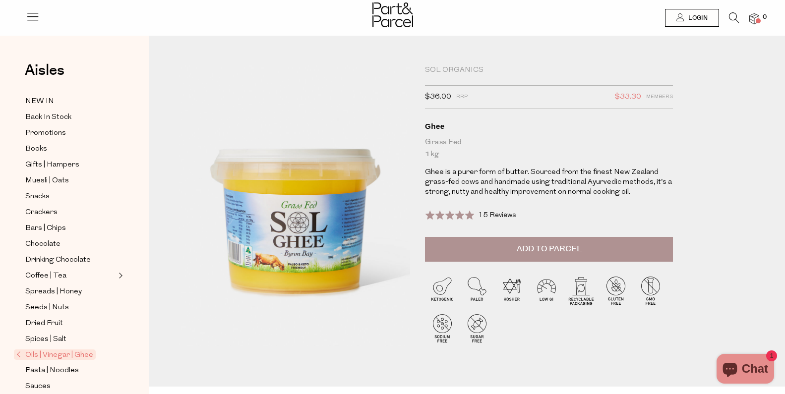
click at [610, 210] on div "Sol Organics $36.00 RRP $33.30 Members Available: In Stock Ghee Grass Fed 1kg G…" at bounding box center [549, 151] width 248 height 172
drag, startPoint x: 544, startPoint y: 199, endPoint x: 583, endPoint y: 199, distance: 38.7
click at [583, 197] on p "Ghee is a purer form of butter. Sourced from the finest New Zealand grass-fed c…" at bounding box center [549, 183] width 248 height 30
click at [610, 213] on div "Rated 5.0 out of 5 15 Reviews Based on 15 reviews Click to go to reviews" at bounding box center [549, 221] width 248 height 32
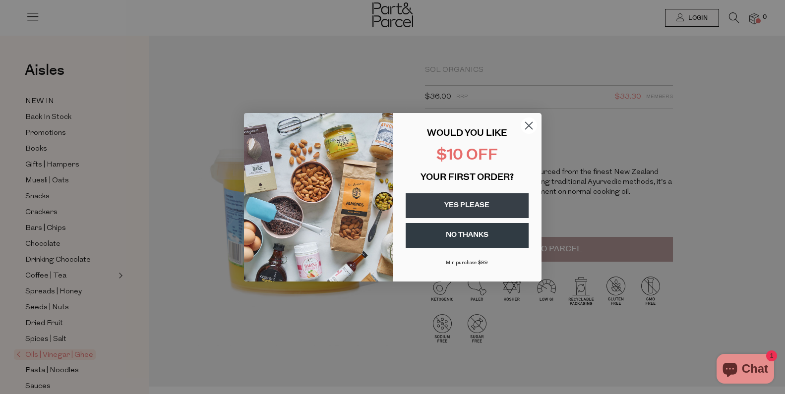
click at [526, 124] on icon "Close dialog" at bounding box center [528, 125] width 7 height 7
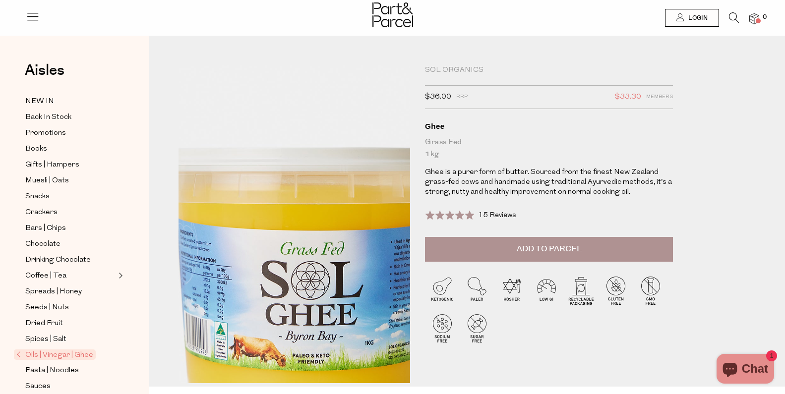
click at [317, 239] on img at bounding box center [309, 250] width 428 height 505
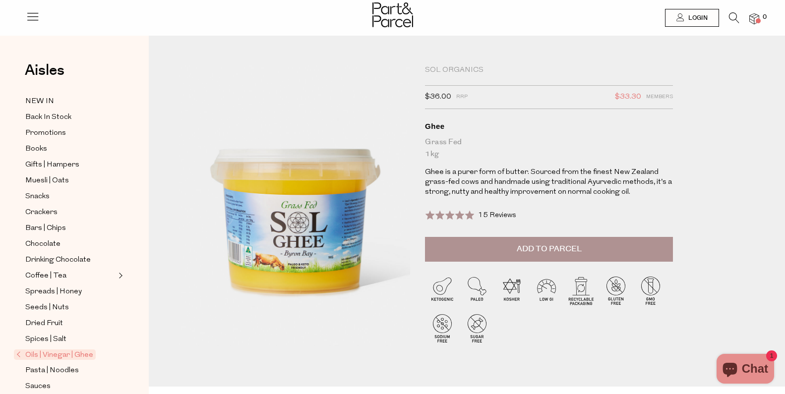
click at [491, 177] on p "Ghee is a purer form of butter. Sourced from the finest New Zealand grass-fed c…" at bounding box center [549, 183] width 248 height 30
click at [48, 100] on span "NEW IN" at bounding box center [39, 102] width 29 height 12
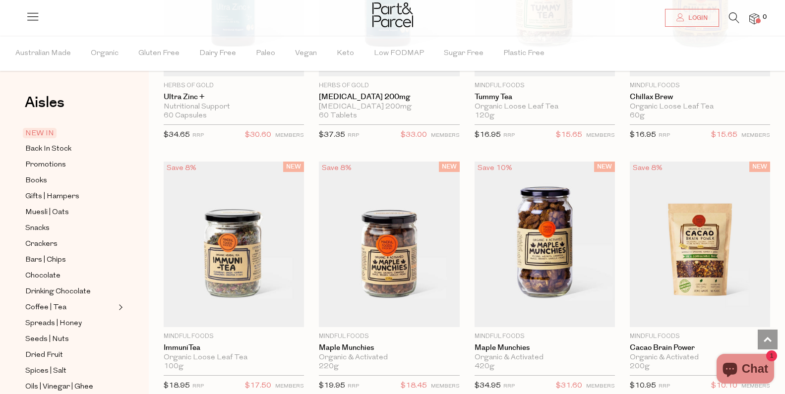
scroll to position [752, 0]
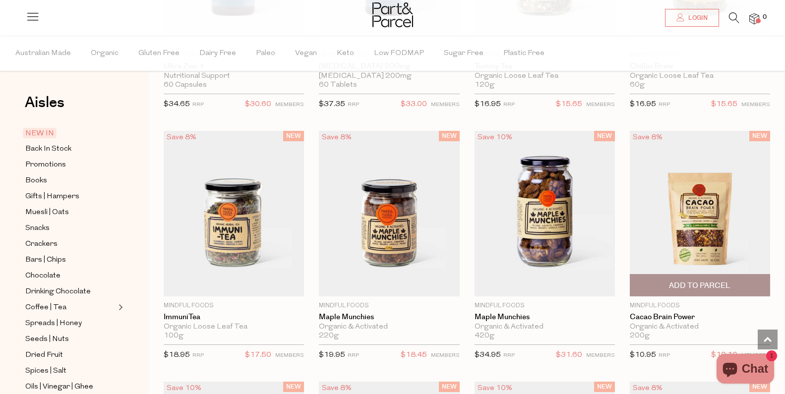
click at [702, 221] on img at bounding box center [700, 214] width 140 height 166
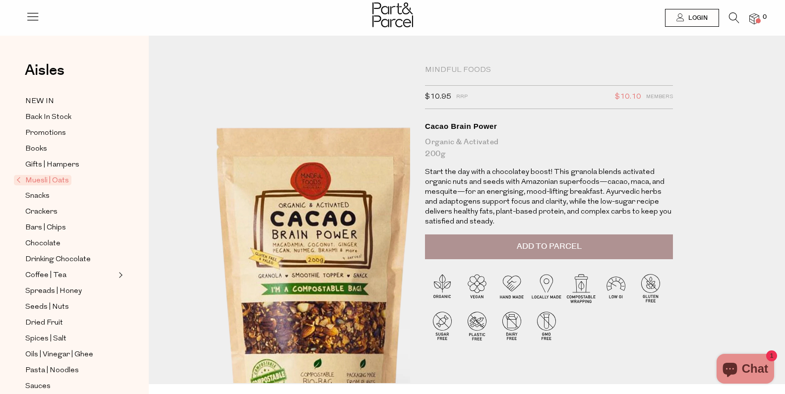
click at [309, 233] on img at bounding box center [314, 252] width 428 height 505
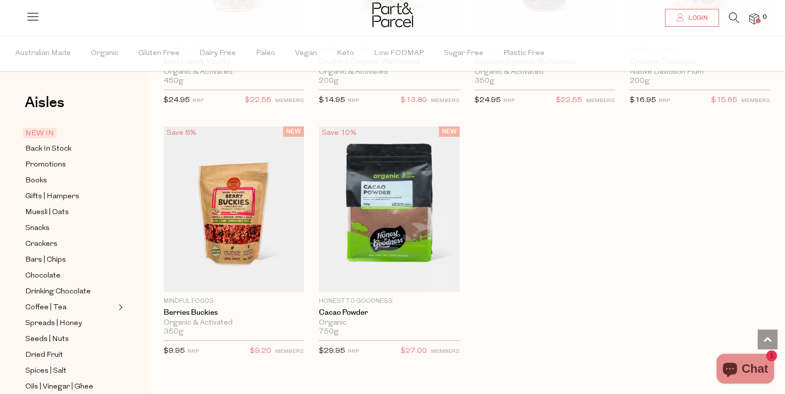
scroll to position [1520, 0]
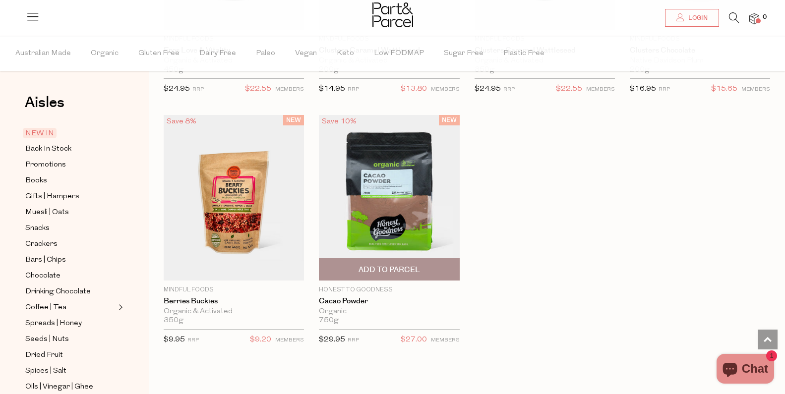
click at [418, 212] on img at bounding box center [389, 198] width 140 height 166
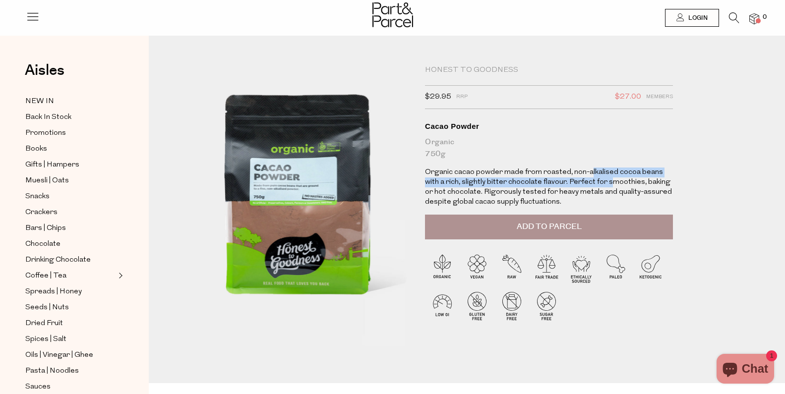
drag, startPoint x: 601, startPoint y: 179, endPoint x: 616, endPoint y: 198, distance: 23.7
click at [616, 193] on p "Organic cacao powder made from roasted, non-alkalised cocoa beans with a rich, …" at bounding box center [549, 188] width 248 height 40
click at [613, 204] on p "Organic cacao powder made from roasted, non-alkalised cocoa beans with a rich, …" at bounding box center [549, 188] width 248 height 40
drag, startPoint x: 526, startPoint y: 177, endPoint x: 589, endPoint y: 207, distance: 70.3
click at [580, 201] on p "Organic cacao powder made from roasted, non-alkalised cocoa beans with a rich, …" at bounding box center [549, 188] width 248 height 40
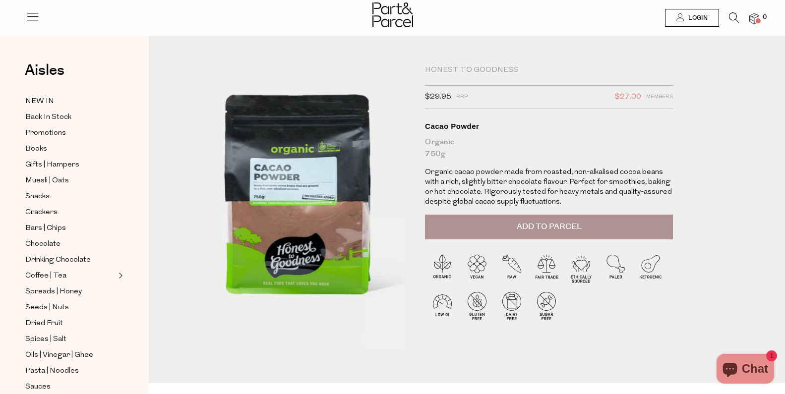
click at [602, 215] on div "Honest to Goodness $29.95 RRP $27.00 Members Available: In Stock Cacao Powder O…" at bounding box center [565, 211] width 296 height 293
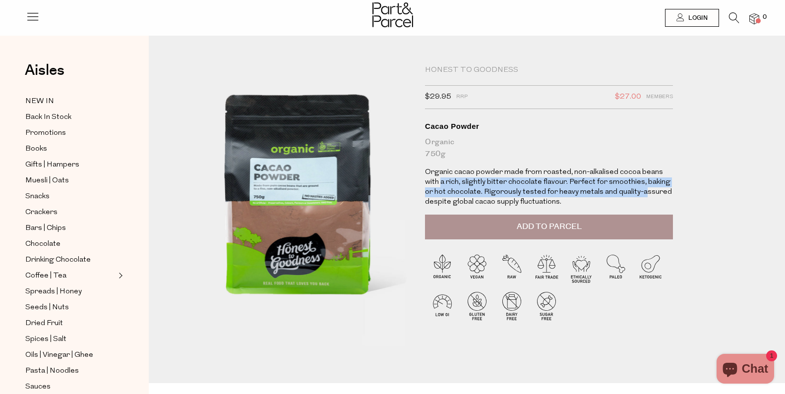
drag, startPoint x: 448, startPoint y: 186, endPoint x: 646, endPoint y: 209, distance: 199.6
click at [647, 204] on p "Organic cacao powder made from roasted, non-alkalised cocoa beans with a rich, …" at bounding box center [549, 188] width 248 height 40
click at [643, 207] on p "Organic cacao powder made from roasted, non-alkalised cocoa beans with a rich, …" at bounding box center [549, 188] width 248 height 40
drag, startPoint x: 533, startPoint y: 186, endPoint x: 652, endPoint y: 207, distance: 120.7
click at [652, 207] on p "Organic cacao powder made from roasted, non-alkalised cocoa beans with a rich, …" at bounding box center [549, 188] width 248 height 40
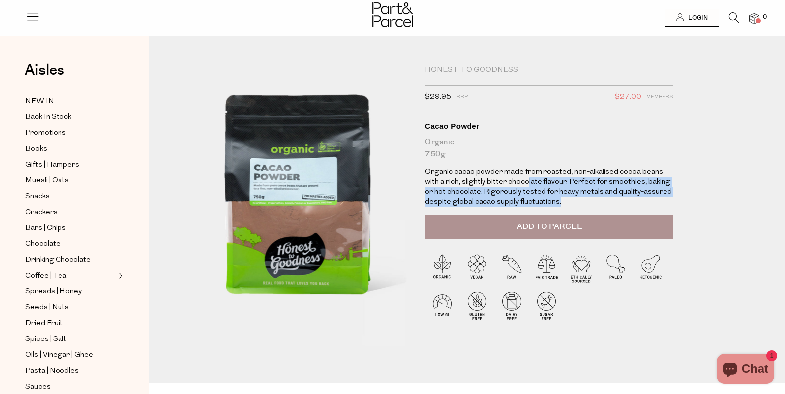
click at [652, 207] on p "Organic cacao powder made from roasted, non-alkalised cocoa beans with a rich, …" at bounding box center [549, 188] width 248 height 40
drag, startPoint x: 448, startPoint y: 190, endPoint x: 647, endPoint y: 211, distance: 200.4
click at [646, 207] on p "Organic cacao powder made from roasted, non-alkalised cocoa beans with a rich, …" at bounding box center [549, 188] width 248 height 40
click at [639, 207] on p "Organic cacao powder made from roasted, non-alkalised cocoa beans with a rich, …" at bounding box center [549, 188] width 248 height 40
drag, startPoint x: 518, startPoint y: 189, endPoint x: 674, endPoint y: 206, distance: 157.6
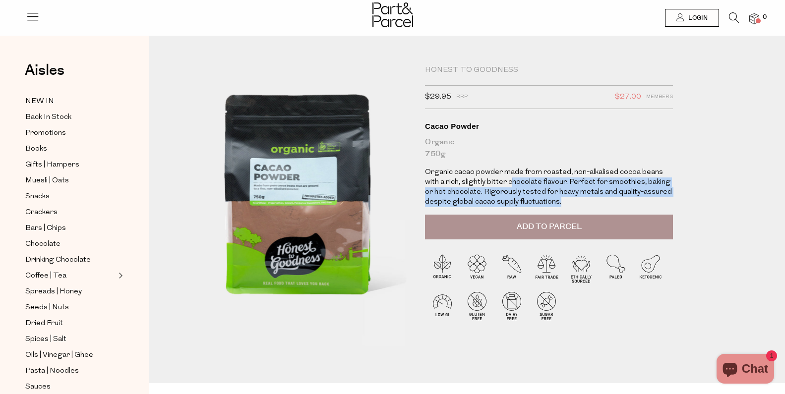
click at [673, 206] on p "Organic cacao powder made from roasted, non-alkalised cocoa beans with a rich, …" at bounding box center [549, 188] width 248 height 40
click at [662, 207] on p "Organic cacao powder made from roasted, non-alkalised cocoa beans with a rich, …" at bounding box center [549, 188] width 248 height 40
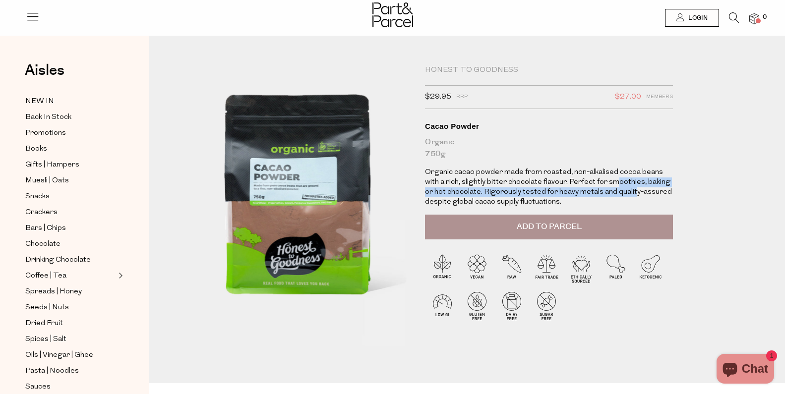
drag, startPoint x: 621, startPoint y: 189, endPoint x: 638, endPoint y: 200, distance: 20.1
click at [638, 199] on p "Organic cacao powder made from roasted, non-alkalised cocoa beans with a rich, …" at bounding box center [549, 188] width 248 height 40
click at [642, 203] on p "Organic cacao powder made from roasted, non-alkalised cocoa beans with a rich, …" at bounding box center [549, 188] width 248 height 40
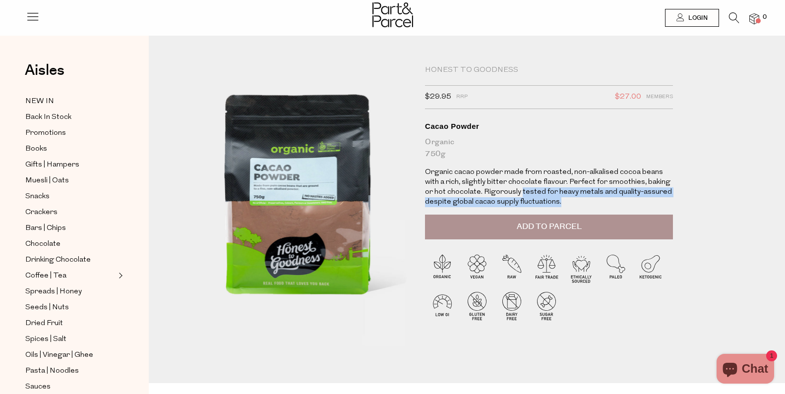
drag, startPoint x: 543, startPoint y: 199, endPoint x: 662, endPoint y: 209, distance: 119.9
click at [662, 207] on p "Organic cacao powder made from roasted, non-alkalised cocoa beans with a rich, …" at bounding box center [549, 188] width 248 height 40
click at [645, 207] on p "Organic cacao powder made from roasted, non-alkalised cocoa beans with a rich, …" at bounding box center [549, 188] width 248 height 40
drag, startPoint x: 593, startPoint y: 200, endPoint x: 668, endPoint y: 205, distance: 75.0
click at [668, 205] on p "Organic cacao powder made from roasted, non-alkalised cocoa beans with a rich, …" at bounding box center [549, 188] width 248 height 40
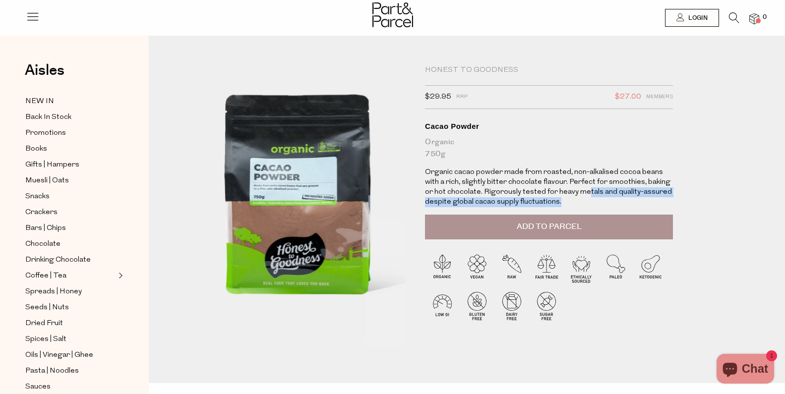
click at [752, 263] on div "Honest to Goodness $29.95 RRP $27.00 Members Available: In Stock Cacao Powder O…" at bounding box center [466, 224] width 591 height 318
click at [470, 187] on p "Organic cacao powder made from roasted, non-alkalised cocoa beans with a rich, …" at bounding box center [549, 188] width 248 height 40
click at [52, 135] on span "Promotions" at bounding box center [45, 133] width 41 height 12
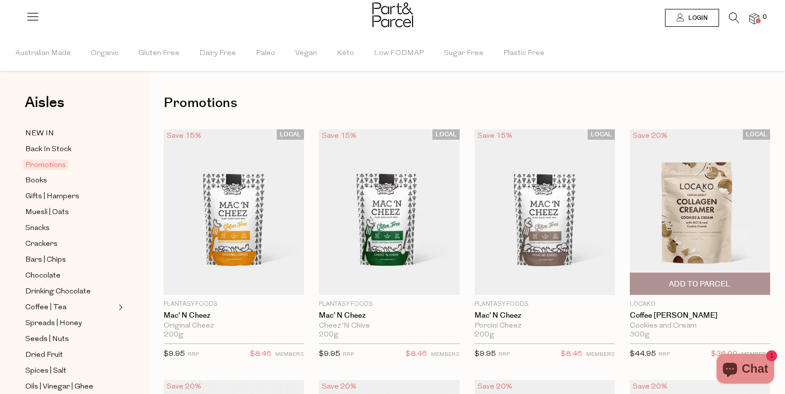
click at [691, 241] on img at bounding box center [700, 212] width 140 height 166
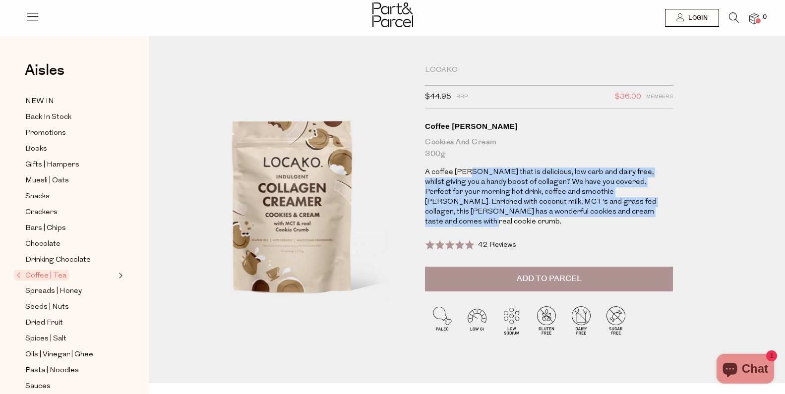
drag, startPoint x: 474, startPoint y: 180, endPoint x: 620, endPoint y: 224, distance: 152.5
click at [619, 222] on p "A coffee [PERSON_NAME] that is delicious, low carb and dairy free, whilst givin…" at bounding box center [549, 197] width 248 height 59
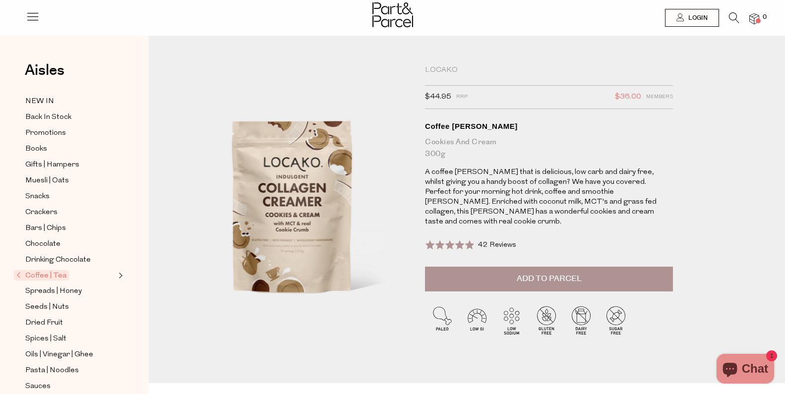
click at [622, 227] on div "Locako $44.95 RRP $36.00 Members Available: In Stock Coffee [PERSON_NAME] Cooki…" at bounding box center [549, 165] width 248 height 201
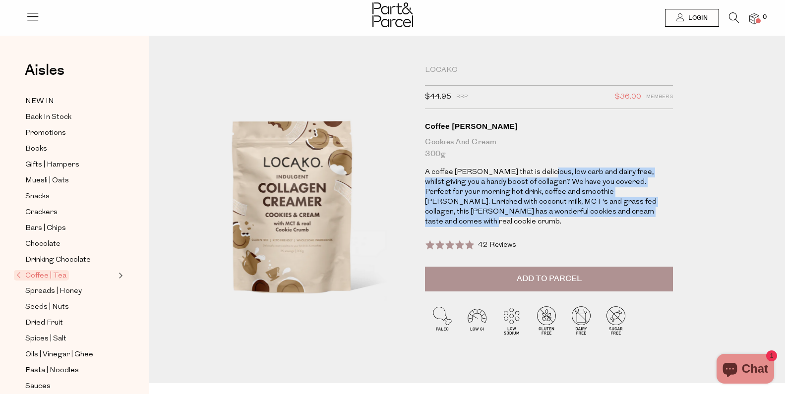
drag, startPoint x: 545, startPoint y: 181, endPoint x: 640, endPoint y: 229, distance: 106.6
click at [645, 221] on p "A coffee creamer that is delicious, low carb and dairy free, whilst giving you …" at bounding box center [549, 197] width 248 height 59
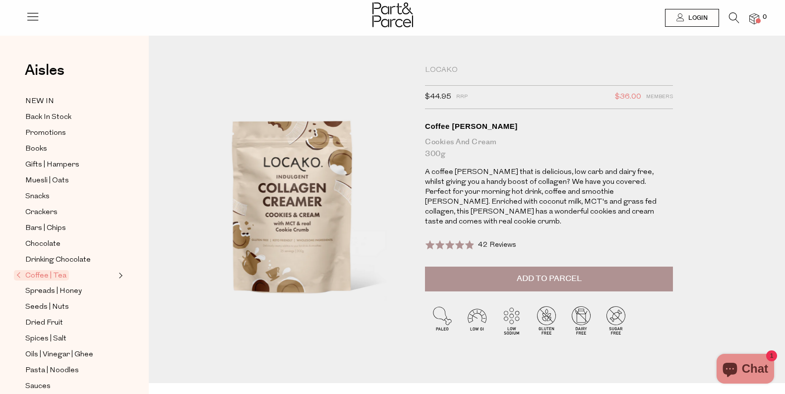
click at [640, 229] on div "Locako $44.95 RRP $36.00 Members Available: In Stock Coffee Creamer Cookies and…" at bounding box center [549, 165] width 248 height 201
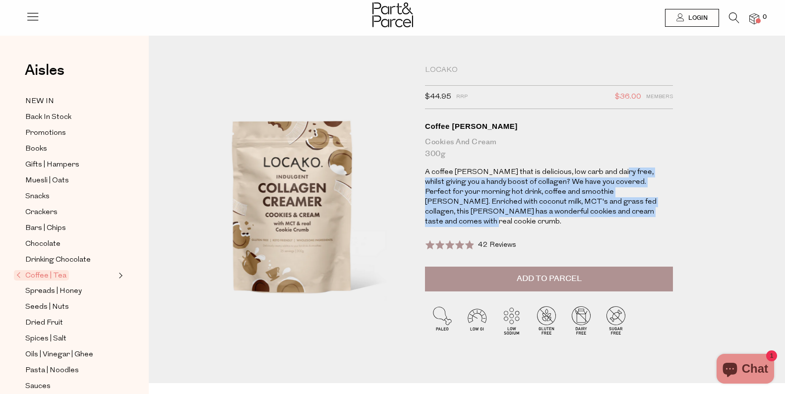
drag, startPoint x: 619, startPoint y: 184, endPoint x: 630, endPoint y: 222, distance: 39.6
click at [630, 222] on p "A coffee creamer that is delicious, low carb and dairy free, whilst giving you …" at bounding box center [549, 197] width 248 height 59
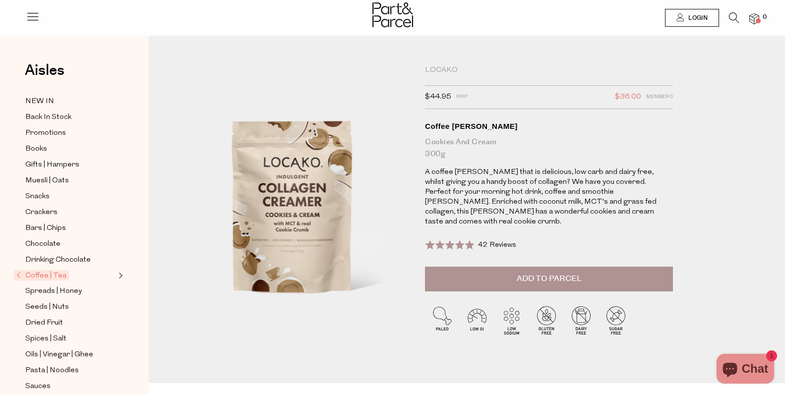
click at [634, 228] on div "Locako $44.95 RRP $36.00 Members Available: In Stock Coffee Creamer Cookies and…" at bounding box center [549, 165] width 248 height 201
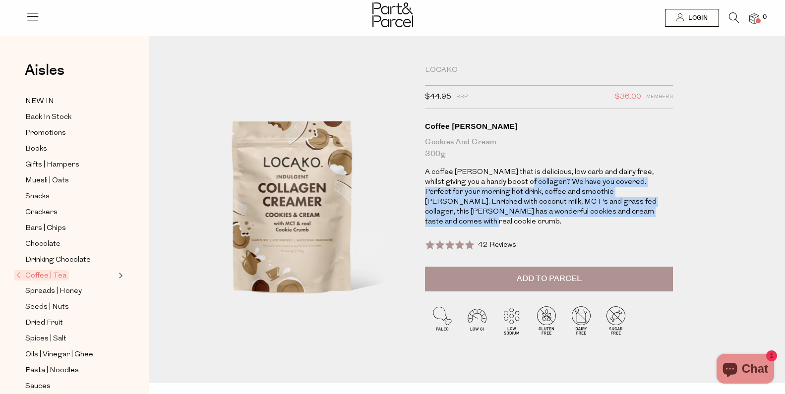
drag, startPoint x: 524, startPoint y: 189, endPoint x: 637, endPoint y: 227, distance: 119.3
click at [637, 226] on div "Locako $44.95 RRP $36.00 Members Available: In Stock Coffee Creamer Cookies and…" at bounding box center [549, 165] width 248 height 201
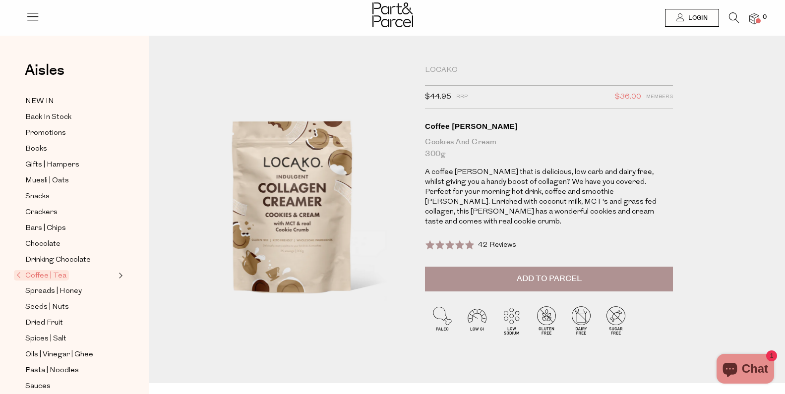
click at [631, 230] on div "Locako $44.95 RRP $36.00 Members Available: In Stock Coffee Creamer Cookies and…" at bounding box center [549, 165] width 248 height 201
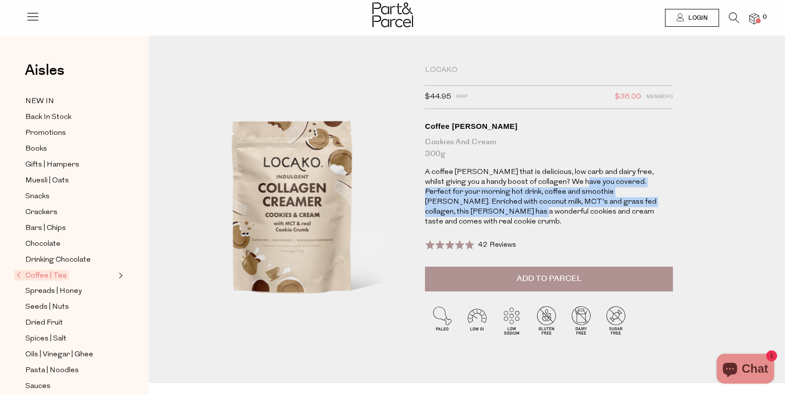
drag, startPoint x: 556, startPoint y: 187, endPoint x: 651, endPoint y: 220, distance: 100.6
click at [653, 215] on p "A coffee creamer that is delicious, low carb and dairy free, whilst giving you …" at bounding box center [549, 197] width 248 height 59
click at [650, 222] on p "A coffee creamer that is delicious, low carb and dairy free, whilst giving you …" at bounding box center [549, 197] width 248 height 59
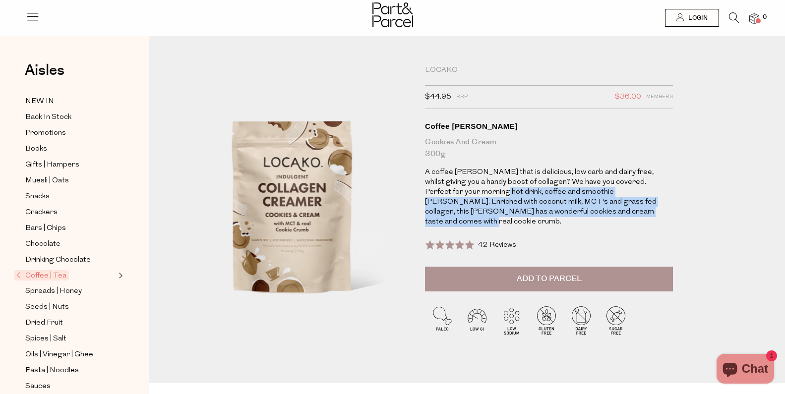
drag, startPoint x: 448, startPoint y: 195, endPoint x: 625, endPoint y: 217, distance: 178.7
click at [625, 217] on p "A coffee creamer that is delicious, low carb and dairy free, whilst giving you …" at bounding box center [549, 197] width 248 height 59
click at [629, 221] on p "A coffee creamer that is delicious, low carb and dairy free, whilst giving you …" at bounding box center [549, 197] width 248 height 59
drag, startPoint x: 536, startPoint y: 201, endPoint x: 643, endPoint y: 227, distance: 110.1
click at [644, 222] on p "A coffee creamer that is delicious, low carb and dairy free, whilst giving you …" at bounding box center [549, 197] width 248 height 59
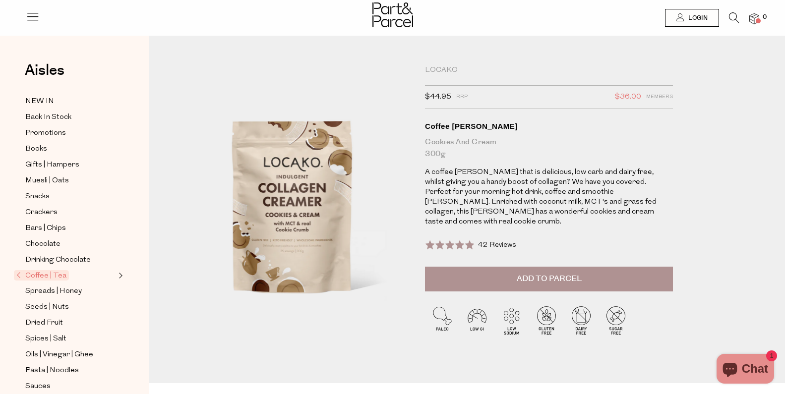
click at [642, 227] on div "Locako $44.95 RRP $36.00 Members Available: In Stock Coffee Creamer Cookies and…" at bounding box center [549, 165] width 248 height 201
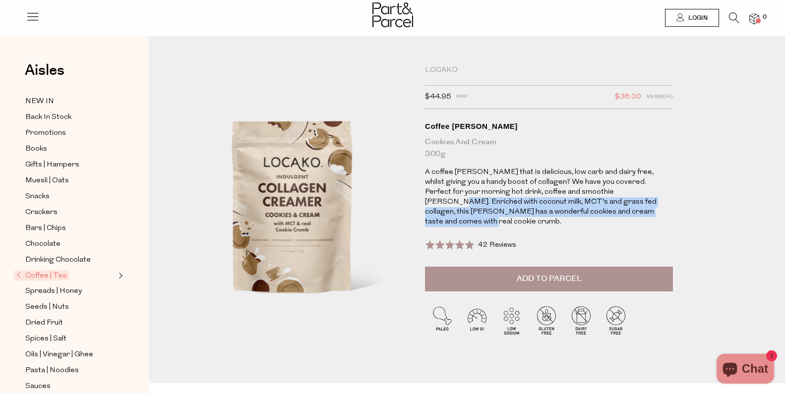
drag, startPoint x: 587, startPoint y: 197, endPoint x: 640, endPoint y: 226, distance: 60.8
click at [640, 223] on p "A coffee creamer that is delicious, low carb and dairy free, whilst giving you …" at bounding box center [549, 197] width 248 height 59
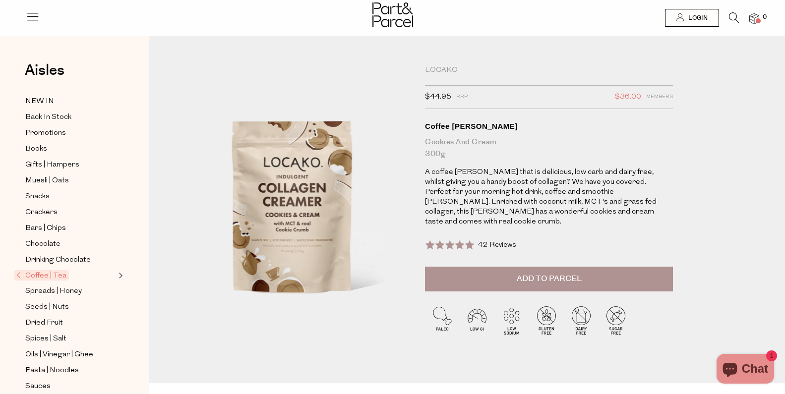
click at [639, 228] on div "Locako $44.95 RRP $36.00 Members Available: In Stock Coffee Creamer Cookies and…" at bounding box center [549, 165] width 248 height 201
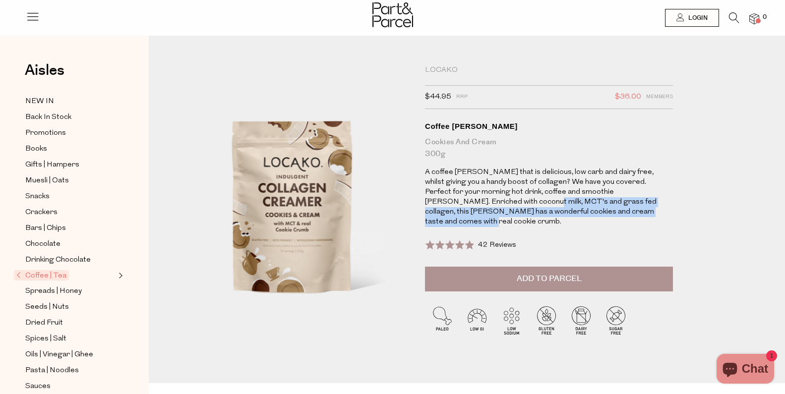
drag, startPoint x: 499, startPoint y: 206, endPoint x: 631, endPoint y: 221, distance: 132.3
click at [628, 219] on p "A coffee creamer that is delicious, low carb and dairy free, whilst giving you …" at bounding box center [549, 197] width 248 height 59
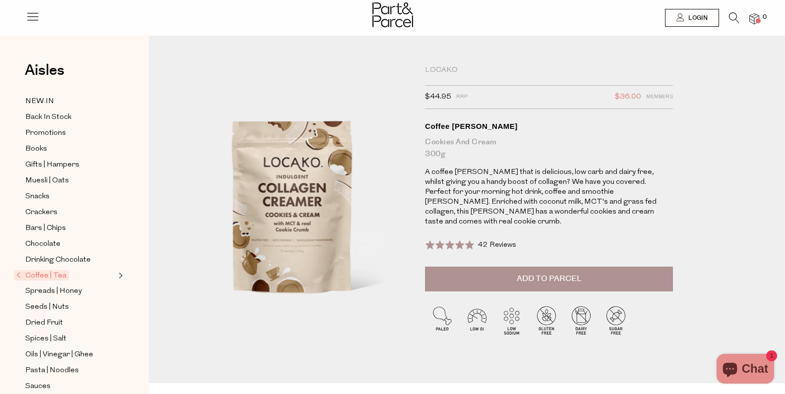
click at [638, 227] on div "Locako $44.95 RRP $36.00 Members Available: In Stock Coffee Creamer Cookies and…" at bounding box center [549, 165] width 248 height 201
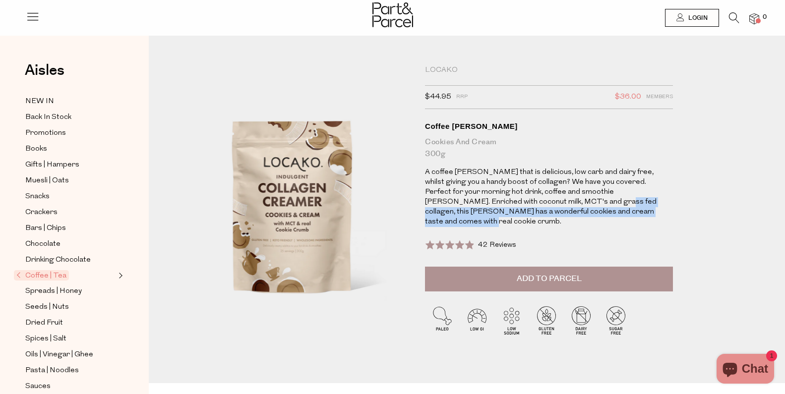
drag, startPoint x: 518, startPoint y: 206, endPoint x: 644, endPoint y: 227, distance: 128.6
click at [644, 222] on p "A coffee creamer that is delicious, low carb and dairy free, whilst giving you …" at bounding box center [549, 197] width 248 height 59
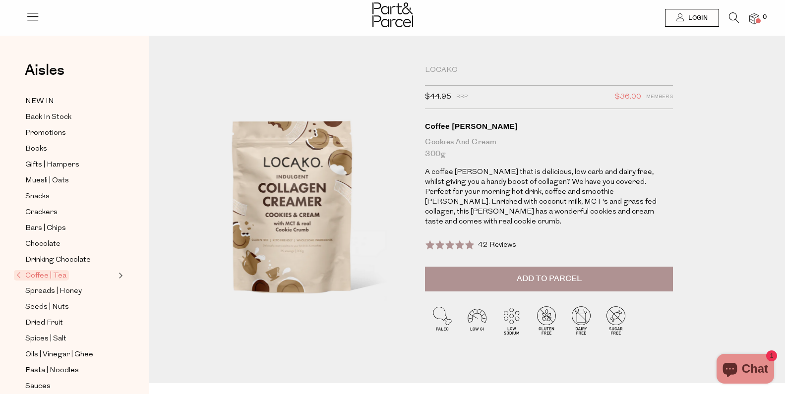
click at [643, 228] on div "Locako $44.95 RRP $36.00 Members Available: In Stock Coffee Creamer Cookies and…" at bounding box center [549, 165] width 248 height 201
drag, startPoint x: 580, startPoint y: 209, endPoint x: 625, endPoint y: 225, distance: 47.1
click at [621, 222] on p "A coffee creamer that is delicious, low carb and dairy free, whilst giving you …" at bounding box center [549, 197] width 248 height 59
click at [627, 228] on div "Locako $44.95 RRP $36.00 Members Available: In Stock Coffee Creamer Cookies and…" at bounding box center [549, 165] width 248 height 201
drag, startPoint x: 548, startPoint y: 217, endPoint x: 628, endPoint y: 229, distance: 80.6
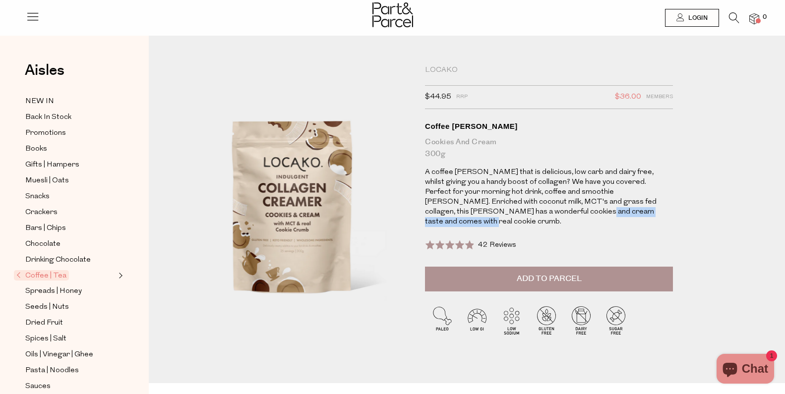
click at [622, 223] on p "A coffee creamer that is delicious, low carb and dairy free, whilst giving you …" at bounding box center [549, 197] width 248 height 59
click at [629, 229] on div "Locako $44.95 RRP $36.00 Members Available: In Stock Coffee Creamer Cookies and…" at bounding box center [549, 165] width 248 height 201
drag, startPoint x: 460, startPoint y: 217, endPoint x: 632, endPoint y: 227, distance: 171.8
click at [627, 223] on p "A coffee creamer that is delicious, low carb and dairy free, whilst giving you …" at bounding box center [549, 197] width 248 height 59
click at [635, 227] on div "Locako $44.95 RRP $36.00 Members Available: In Stock Coffee Creamer Cookies and…" at bounding box center [549, 165] width 248 height 201
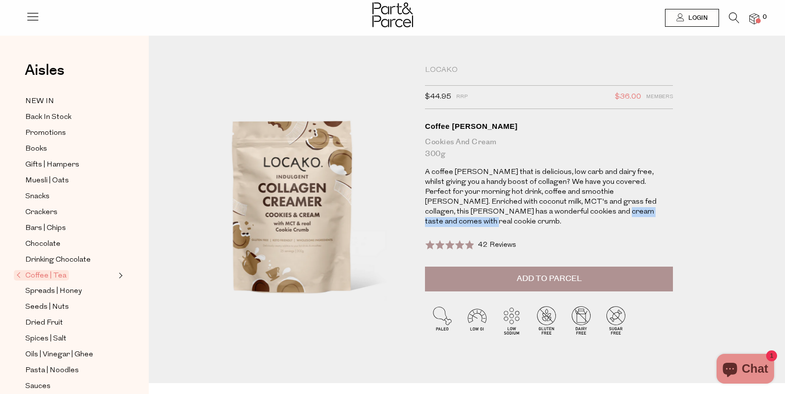
drag, startPoint x: 493, startPoint y: 220, endPoint x: 624, endPoint y: 217, distance: 130.4
click at [622, 217] on p "A coffee creamer that is delicious, low carb and dairy free, whilst giving you …" at bounding box center [549, 197] width 248 height 59
click at [636, 223] on p "A coffee creamer that is delicious, low carb and dairy free, whilst giving you …" at bounding box center [549, 197] width 248 height 59
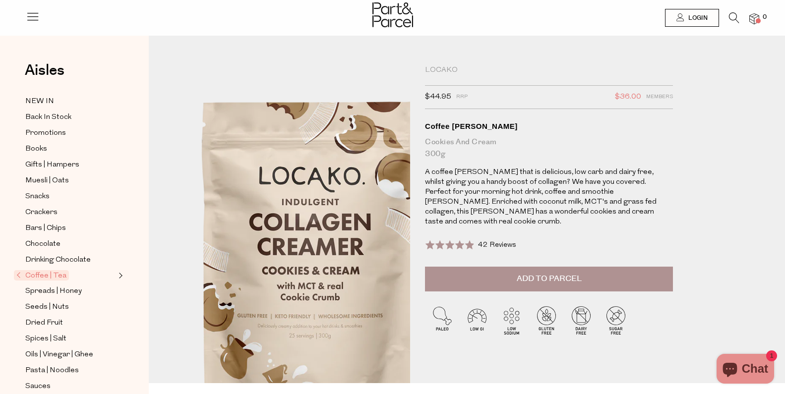
click at [299, 229] on img at bounding box center [320, 253] width 428 height 505
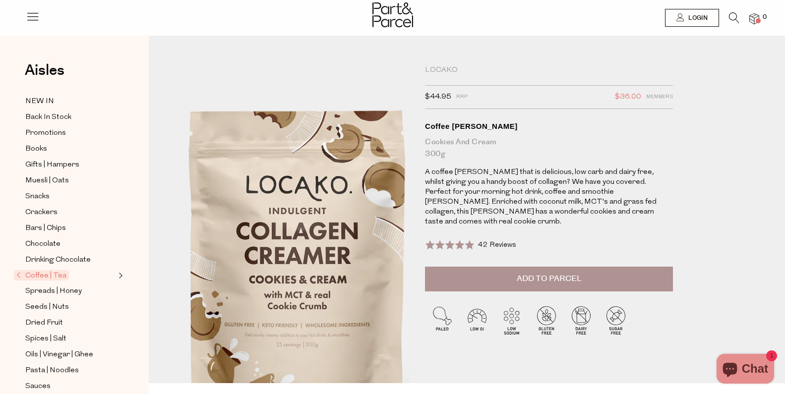
click at [321, 208] on img at bounding box center [307, 262] width 428 height 505
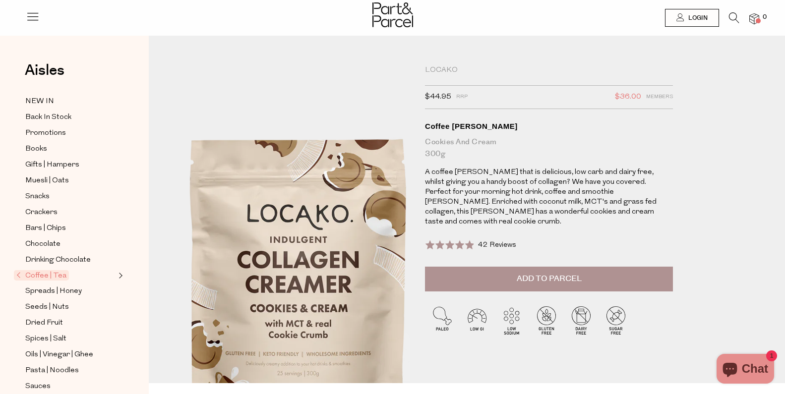
drag, startPoint x: 319, startPoint y: 138, endPoint x: 319, endPoint y: 157, distance: 18.3
click at [319, 137] on img at bounding box center [308, 291] width 428 height 505
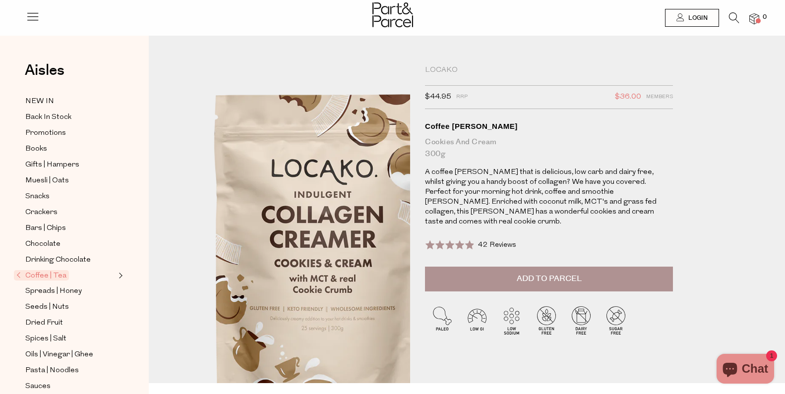
click at [279, 247] on img at bounding box center [332, 246] width 428 height 505
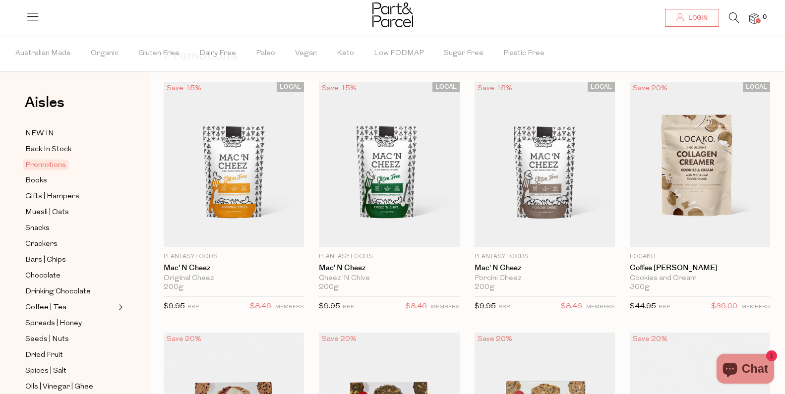
scroll to position [40, 0]
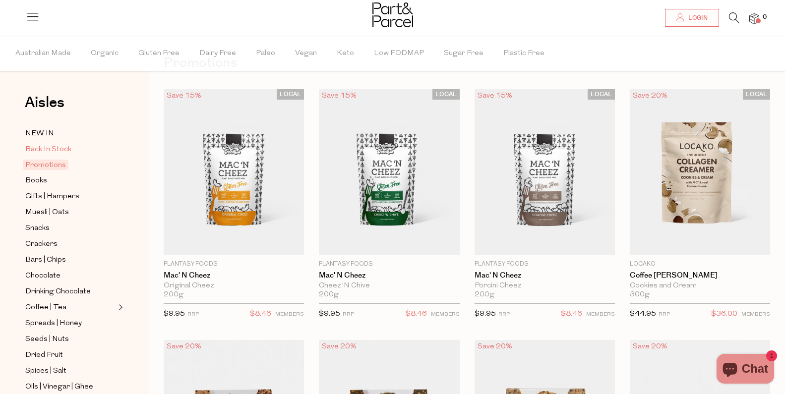
click at [51, 149] on span "Back In Stock" at bounding box center [48, 150] width 46 height 12
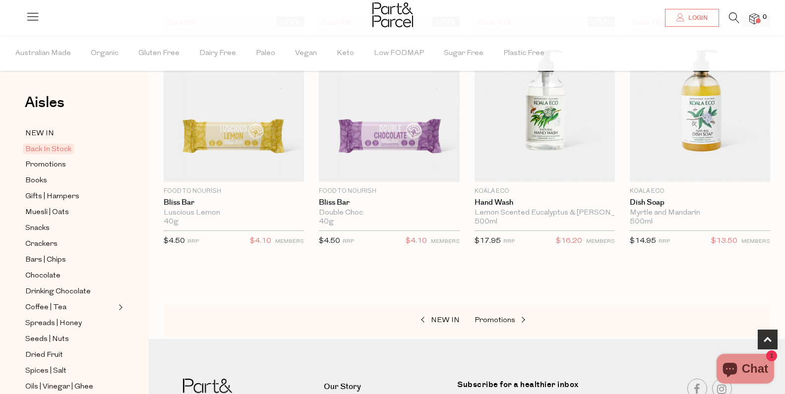
scroll to position [368, 0]
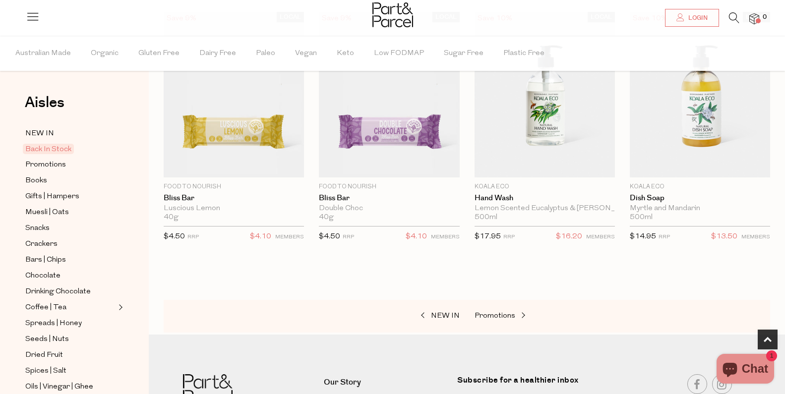
click at [328, 289] on div at bounding box center [467, 287] width 606 height 25
click at [189, 283] on div at bounding box center [467, 287] width 606 height 25
click at [38, 227] on span "Snacks" at bounding box center [37, 229] width 24 height 12
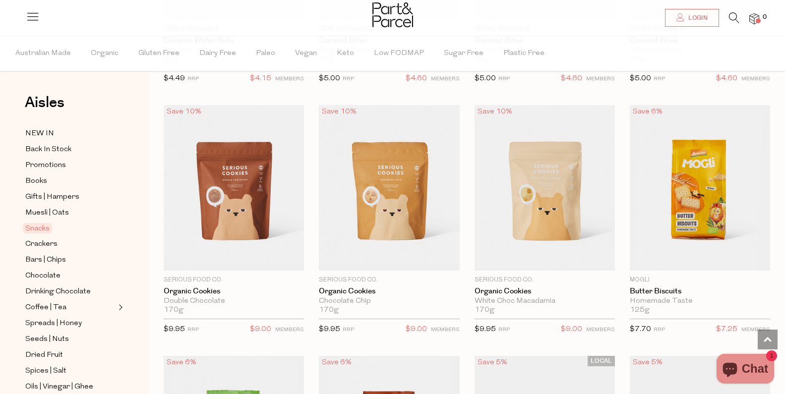
scroll to position [2022, 0]
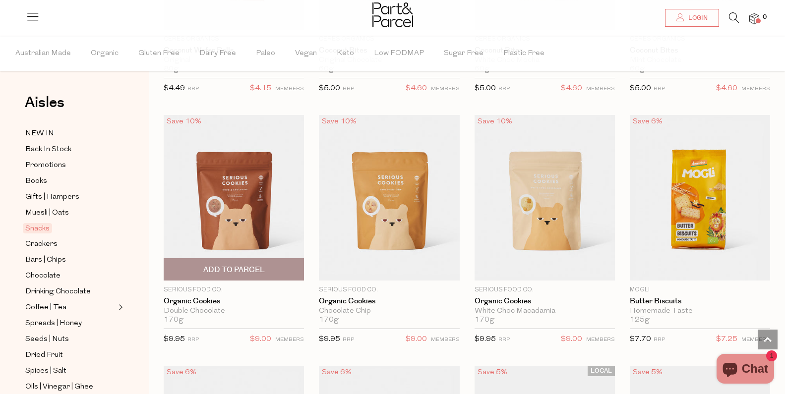
click at [223, 209] on img at bounding box center [234, 198] width 140 height 166
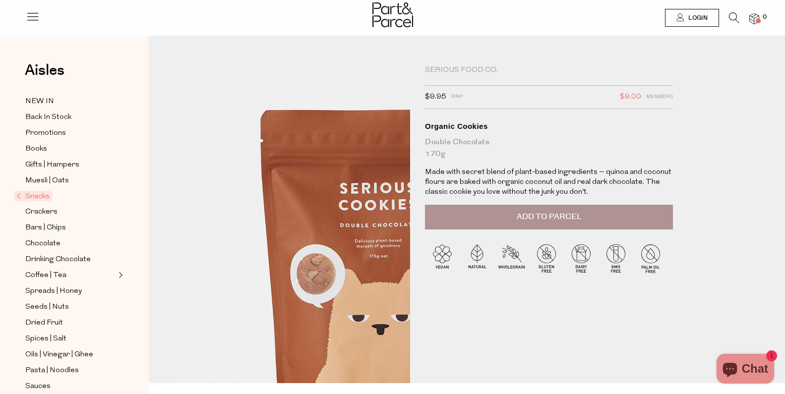
click at [209, 242] on img at bounding box center [374, 248] width 428 height 505
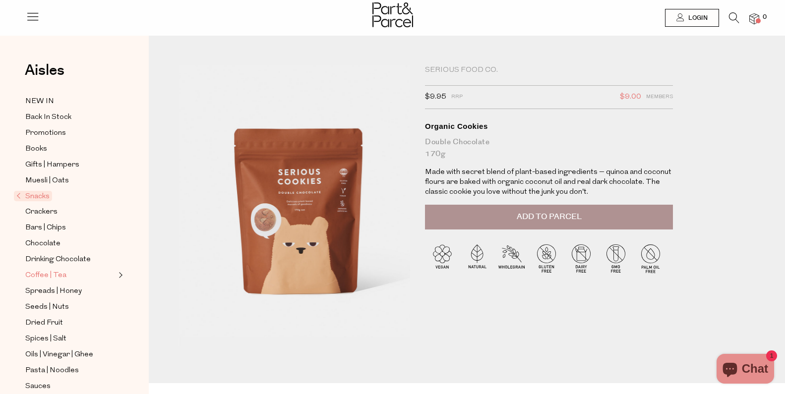
click at [51, 272] on span "Coffee | Tea" at bounding box center [45, 276] width 41 height 12
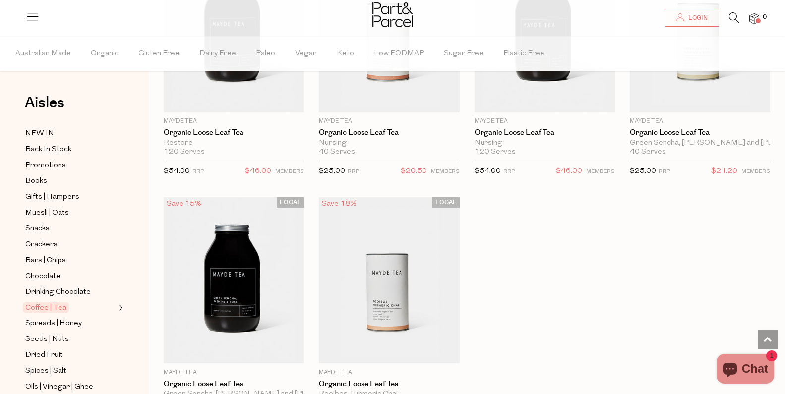
scroll to position [2948, 0]
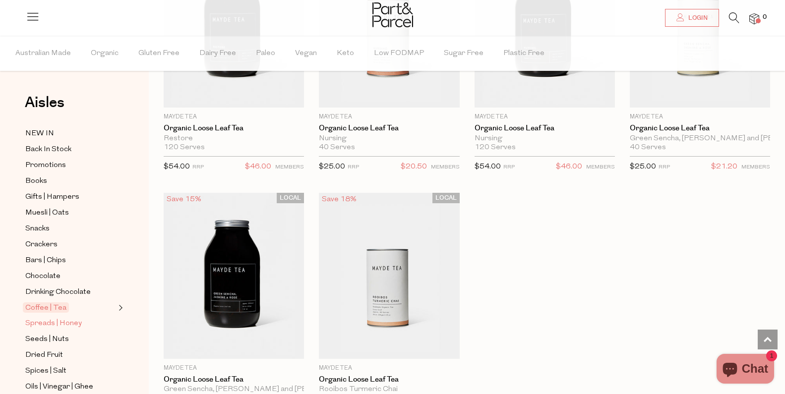
click at [57, 318] on span "Spreads | Honey" at bounding box center [53, 324] width 57 height 12
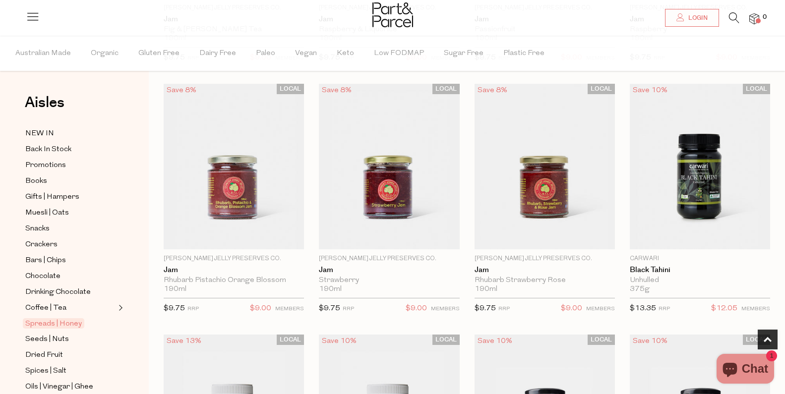
scroll to position [306, 0]
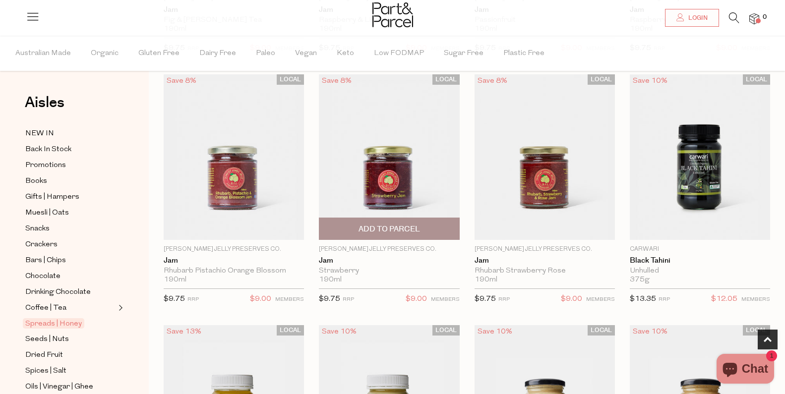
click at [379, 171] on img at bounding box center [389, 157] width 140 height 166
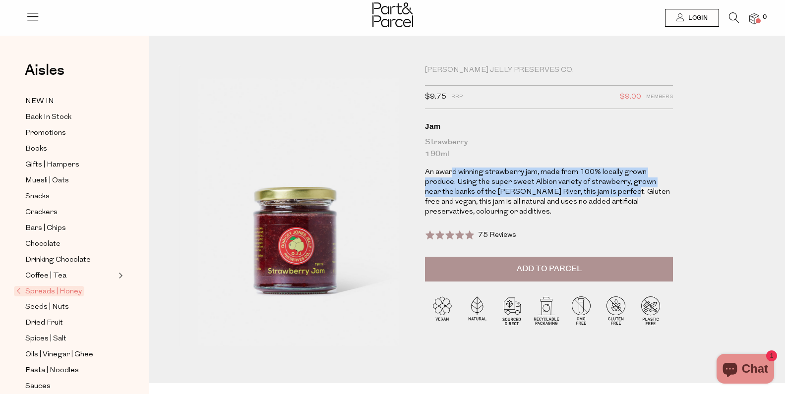
drag, startPoint x: 495, startPoint y: 179, endPoint x: 613, endPoint y: 204, distance: 120.0
click at [612, 203] on p "An award winning strawberry jam, made from 100% locally grown produce. Using th…" at bounding box center [549, 193] width 248 height 50
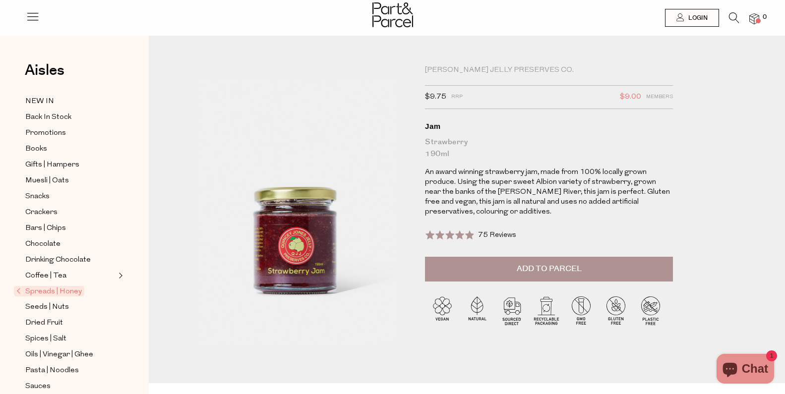
click at [613, 204] on p "An award winning strawberry jam, made from 100% locally grown produce. Using th…" at bounding box center [549, 193] width 248 height 50
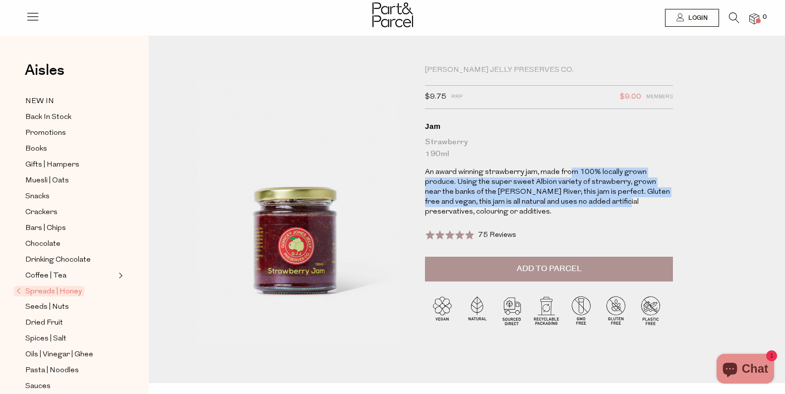
drag, startPoint x: 577, startPoint y: 179, endPoint x: 603, endPoint y: 214, distance: 43.5
click at [603, 214] on p "An award winning strawberry jam, made from 100% locally grown produce. Using th…" at bounding box center [549, 193] width 248 height 50
click at [603, 215] on p "An award winning strawberry jam, made from 100% locally grown produce. Using th…" at bounding box center [549, 193] width 248 height 50
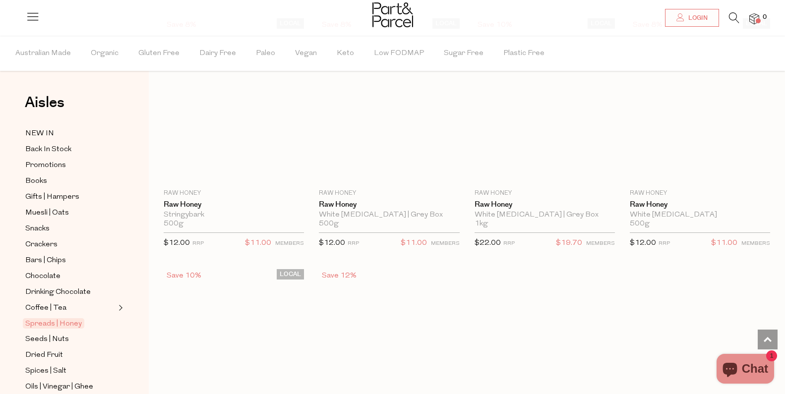
scroll to position [2886, 0]
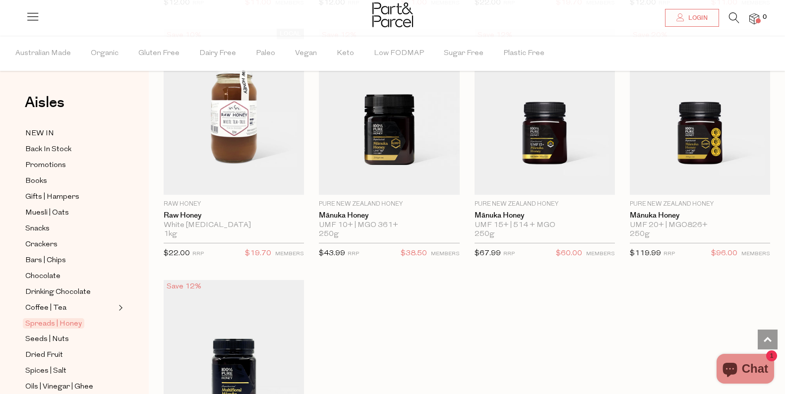
scroll to position [3122, 0]
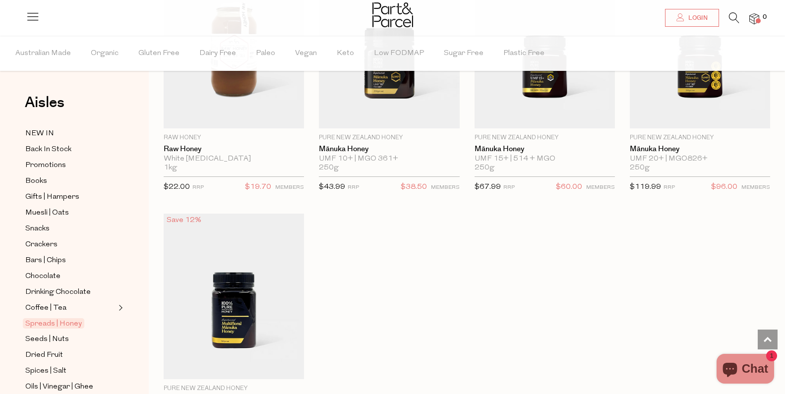
scroll to position [3193, 0]
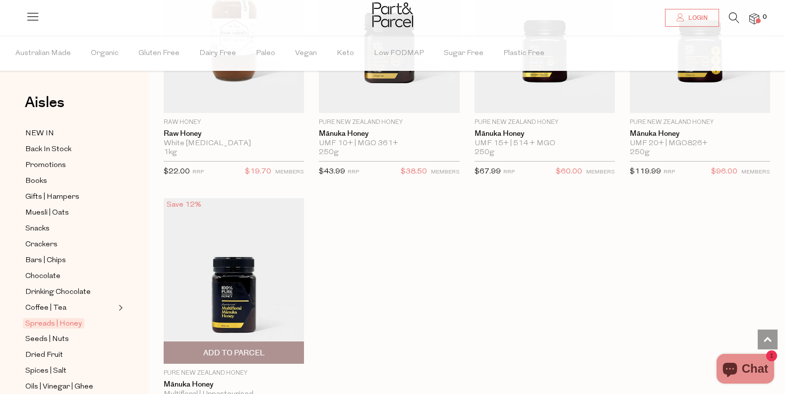
click at [248, 279] on img at bounding box center [234, 281] width 140 height 166
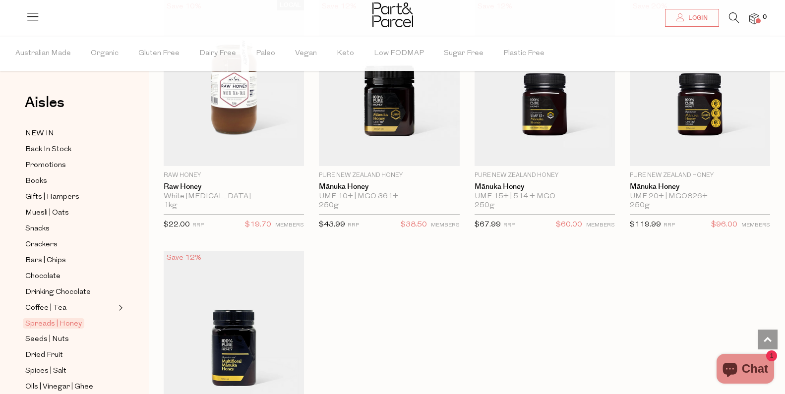
scroll to position [3115, 0]
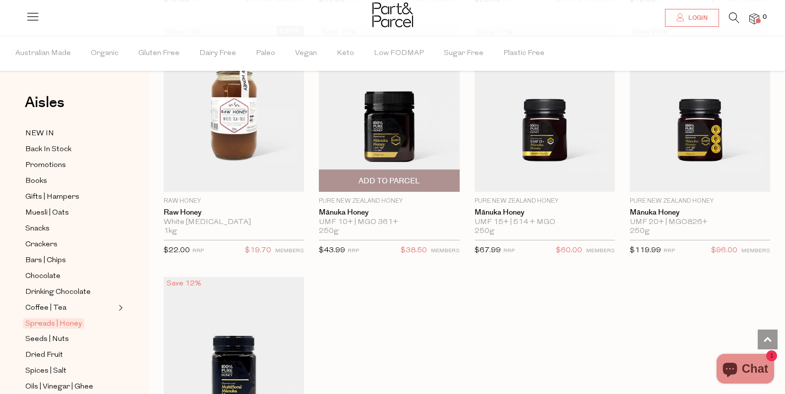
click at [406, 135] on img at bounding box center [389, 109] width 140 height 166
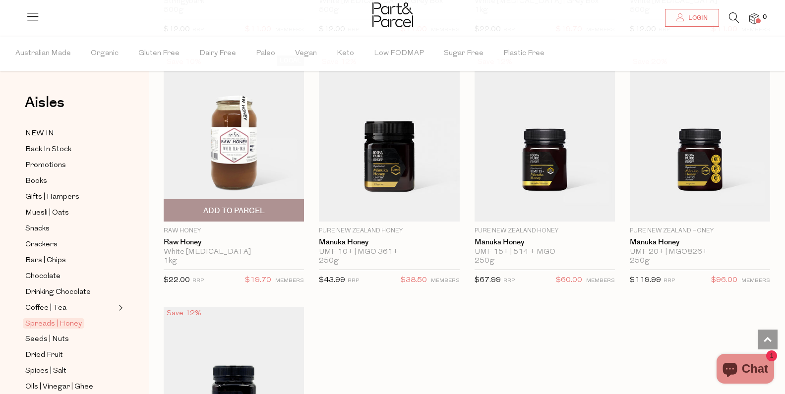
click at [255, 141] on img at bounding box center [234, 139] width 140 height 166
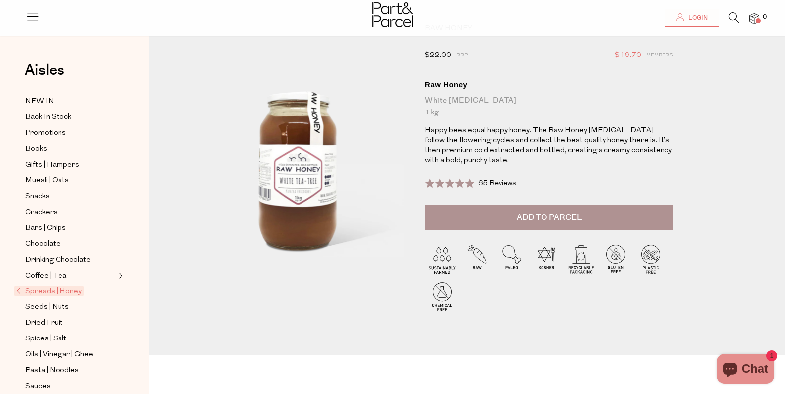
scroll to position [9, 0]
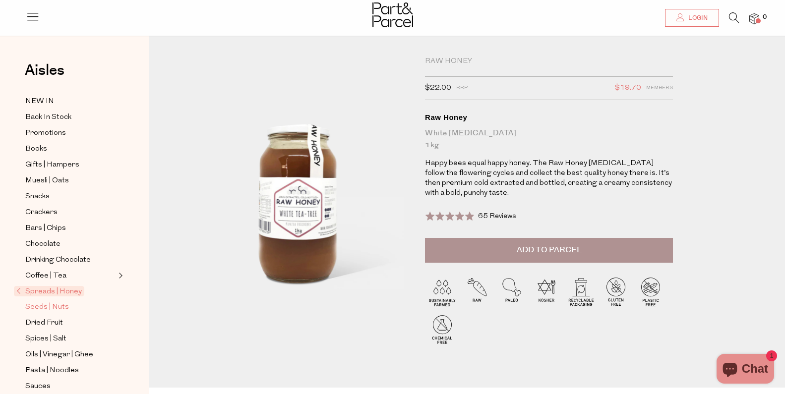
click at [59, 301] on span "Seeds | Nuts" at bounding box center [47, 307] width 44 height 12
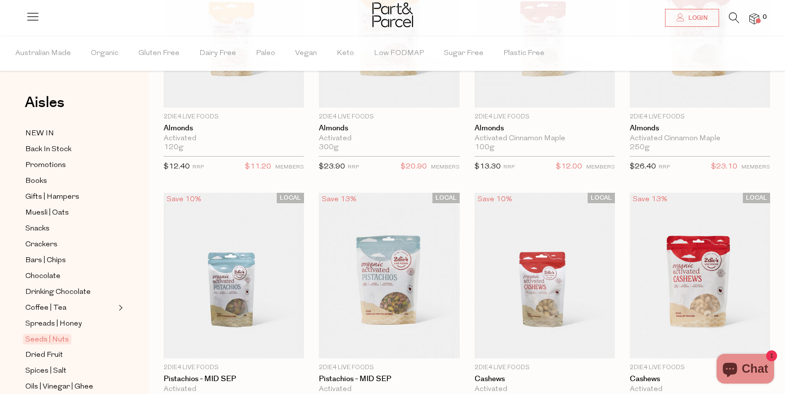
scroll to position [229, 0]
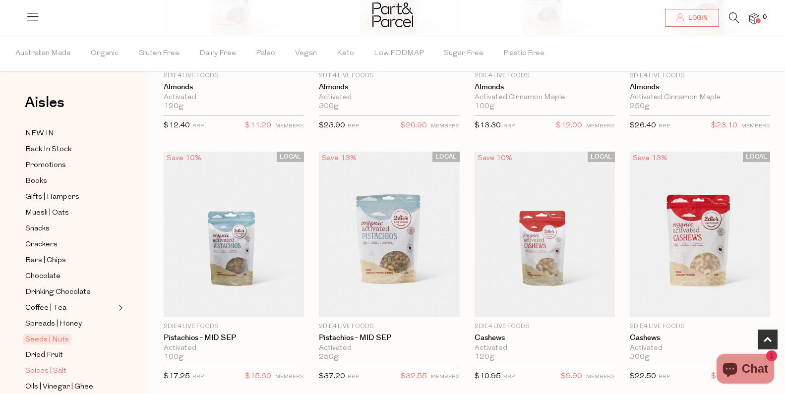
click at [63, 365] on span "Spices | Salt" at bounding box center [45, 371] width 41 height 12
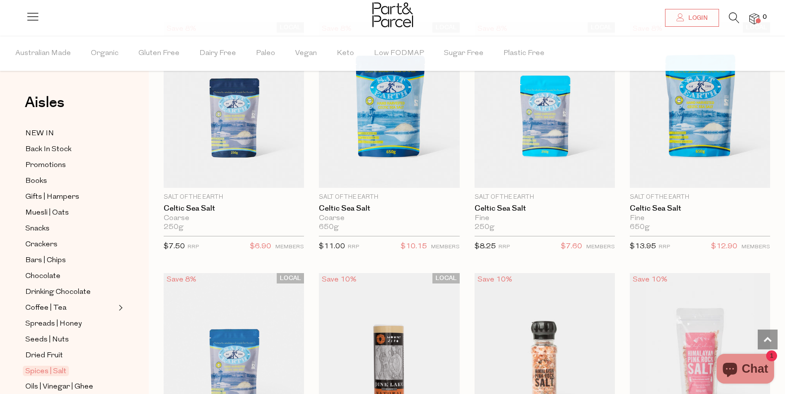
scroll to position [351, 0]
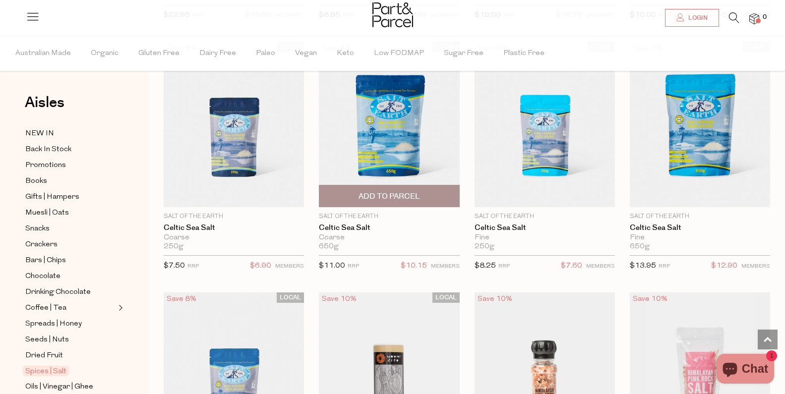
click at [326, 153] on img at bounding box center [389, 125] width 140 height 166
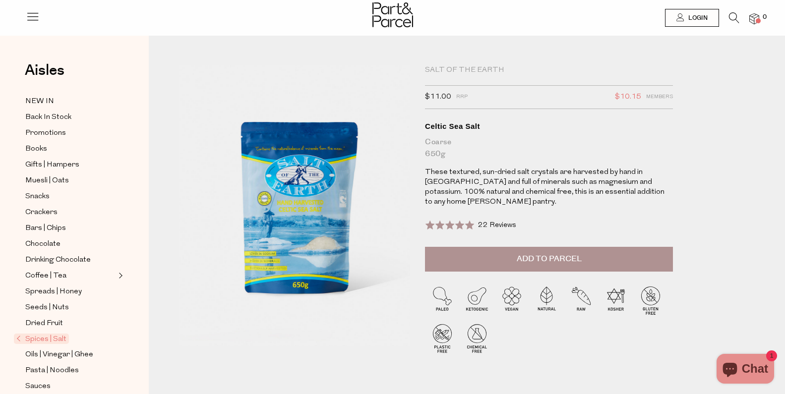
click at [535, 209] on div "Salt of The Earth $11.00 RRP $10.15 Members Available: In Stock Celtic Sea Salt…" at bounding box center [549, 155] width 248 height 181
click at [561, 210] on div "Salt of The Earth $11.00 RRP $10.15 Members Available: In Stock Celtic Sea Salt…" at bounding box center [549, 155] width 248 height 181
click at [300, 259] on img at bounding box center [297, 205] width 238 height 281
click at [499, 222] on span "22 Reviews" at bounding box center [497, 225] width 38 height 7
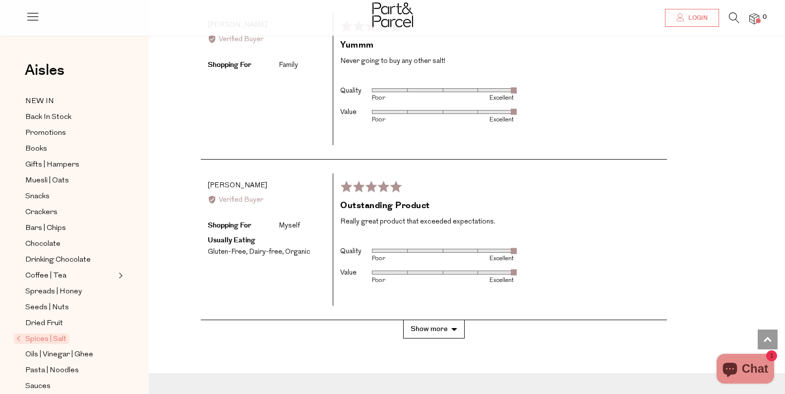
scroll to position [1773, 0]
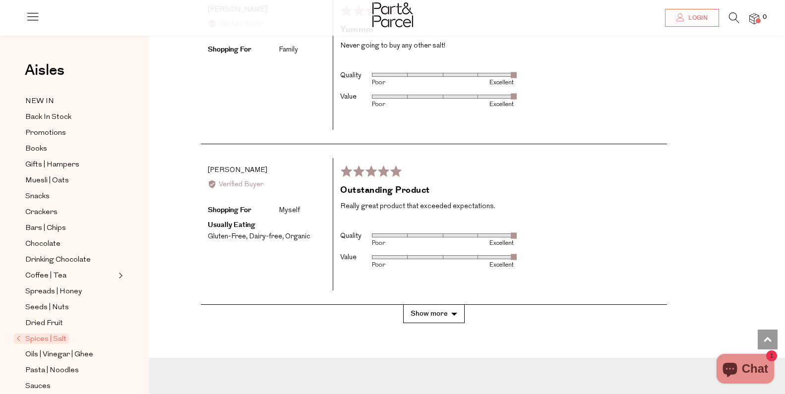
click at [434, 323] on button "Show more" at bounding box center [433, 314] width 61 height 18
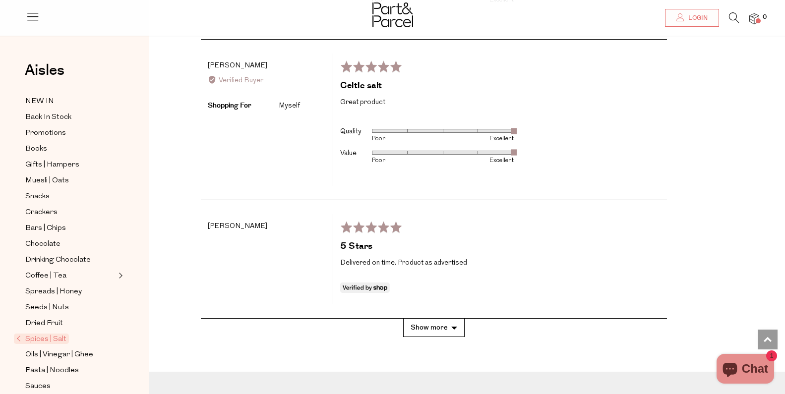
scroll to position [2595, 0]
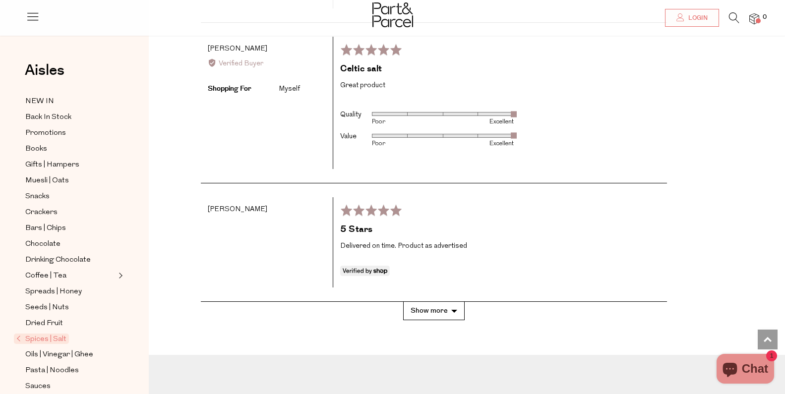
click at [439, 320] on button "Show more" at bounding box center [433, 311] width 61 height 18
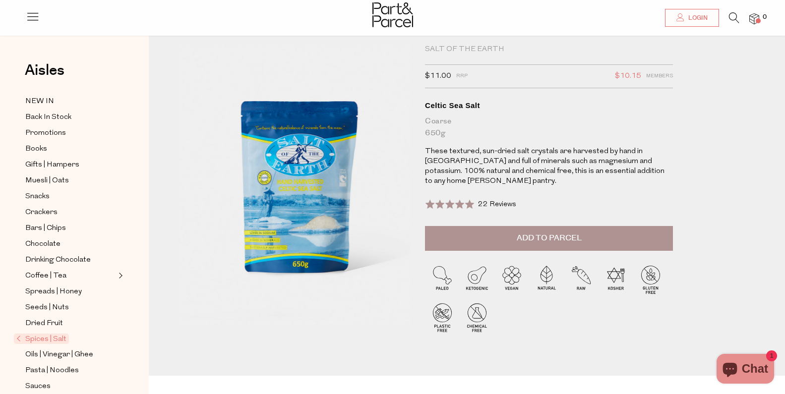
scroll to position [0, 0]
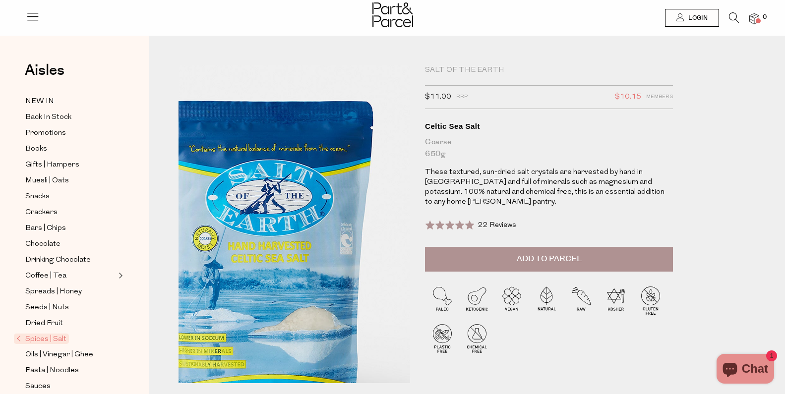
click at [392, 235] on img at bounding box center [265, 251] width 428 height 505
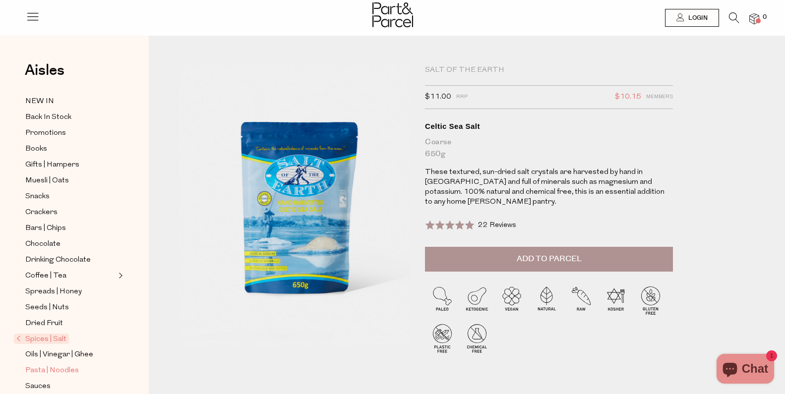
click at [73, 365] on span "Pasta | Noodles" at bounding box center [52, 371] width 54 height 12
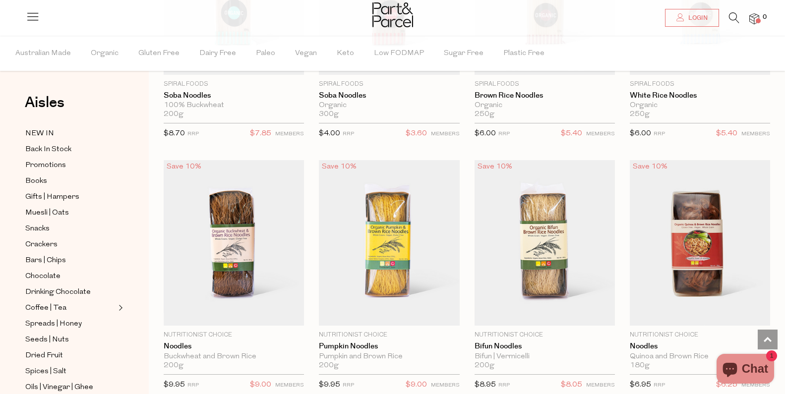
scroll to position [2484, 0]
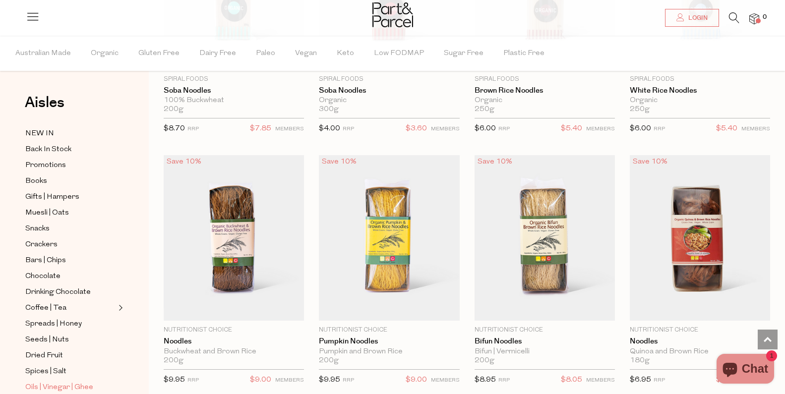
click at [55, 382] on span "Oils | Vinegar | Ghee" at bounding box center [59, 388] width 68 height 12
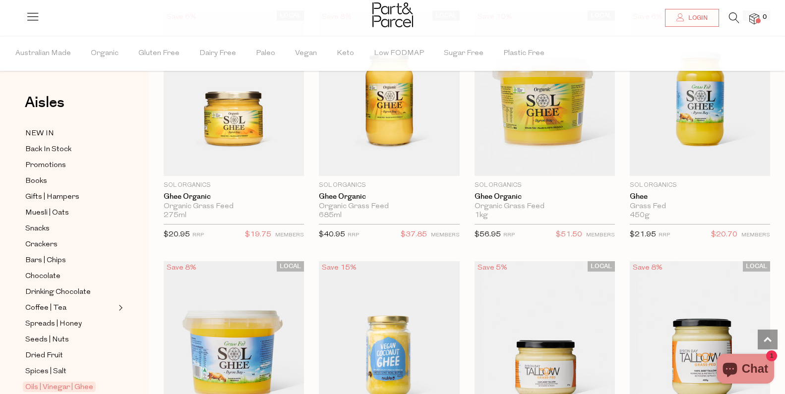
scroll to position [1118, 0]
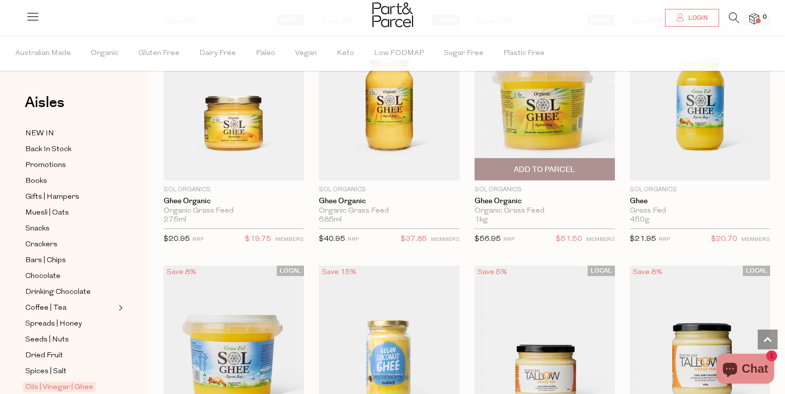
click at [547, 137] on img at bounding box center [544, 98] width 140 height 166
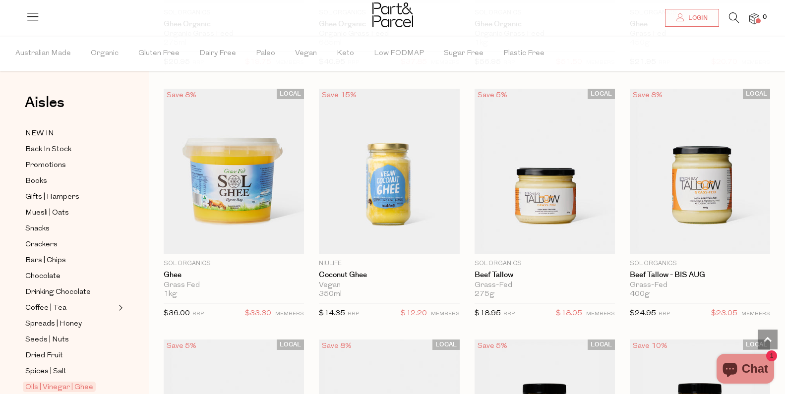
scroll to position [1286, 0]
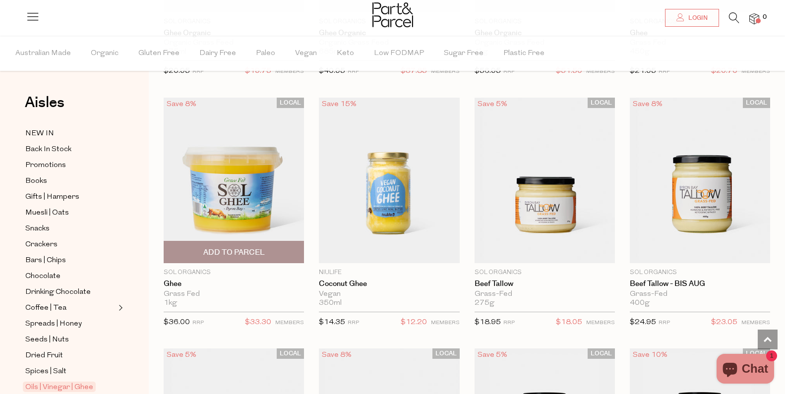
click at [236, 197] on img at bounding box center [234, 181] width 140 height 166
